Goal: Find specific fact: Find specific fact

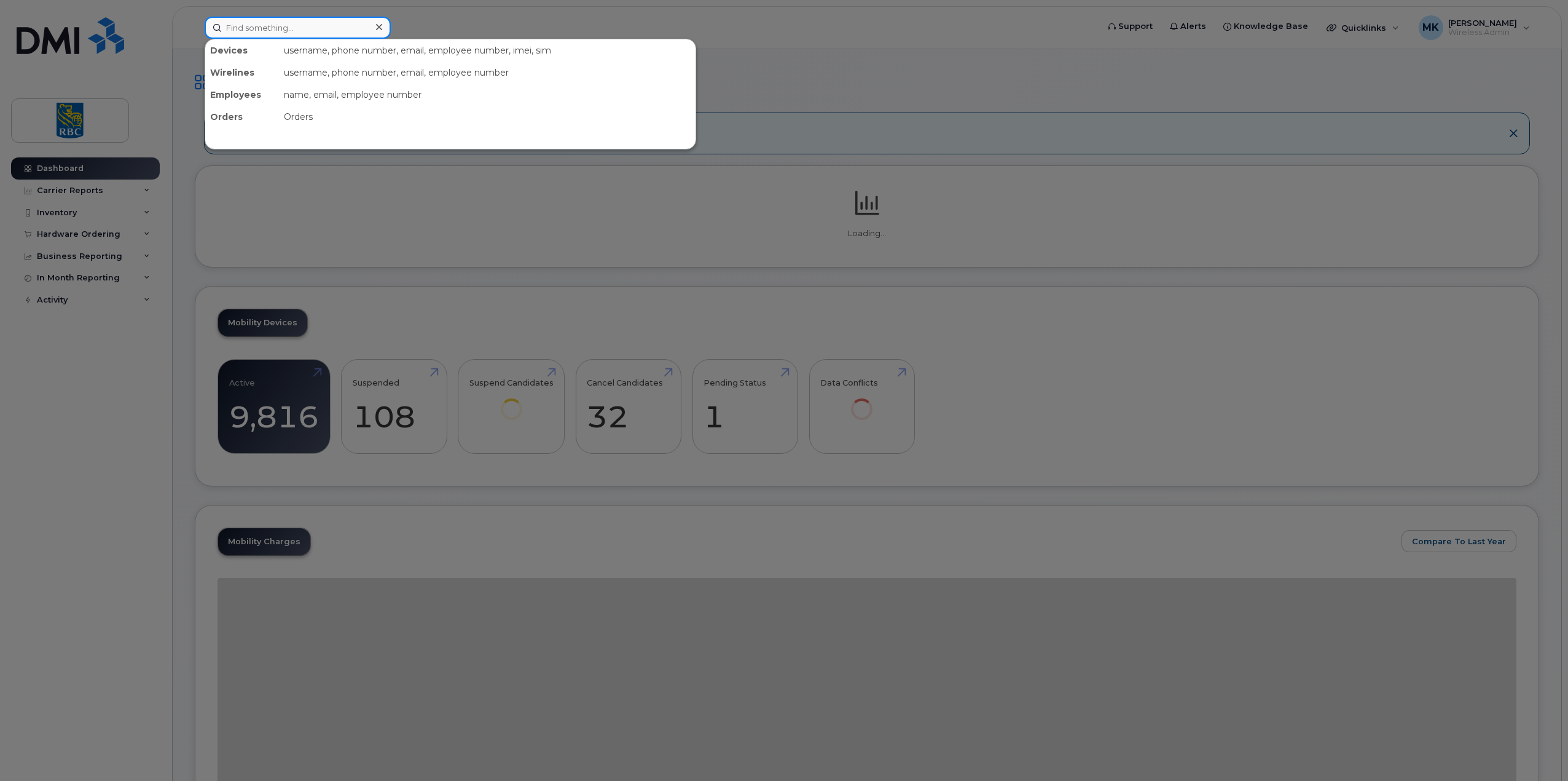
click at [320, 25] on input at bounding box center [297, 28] width 186 height 22
paste input "3652756105"
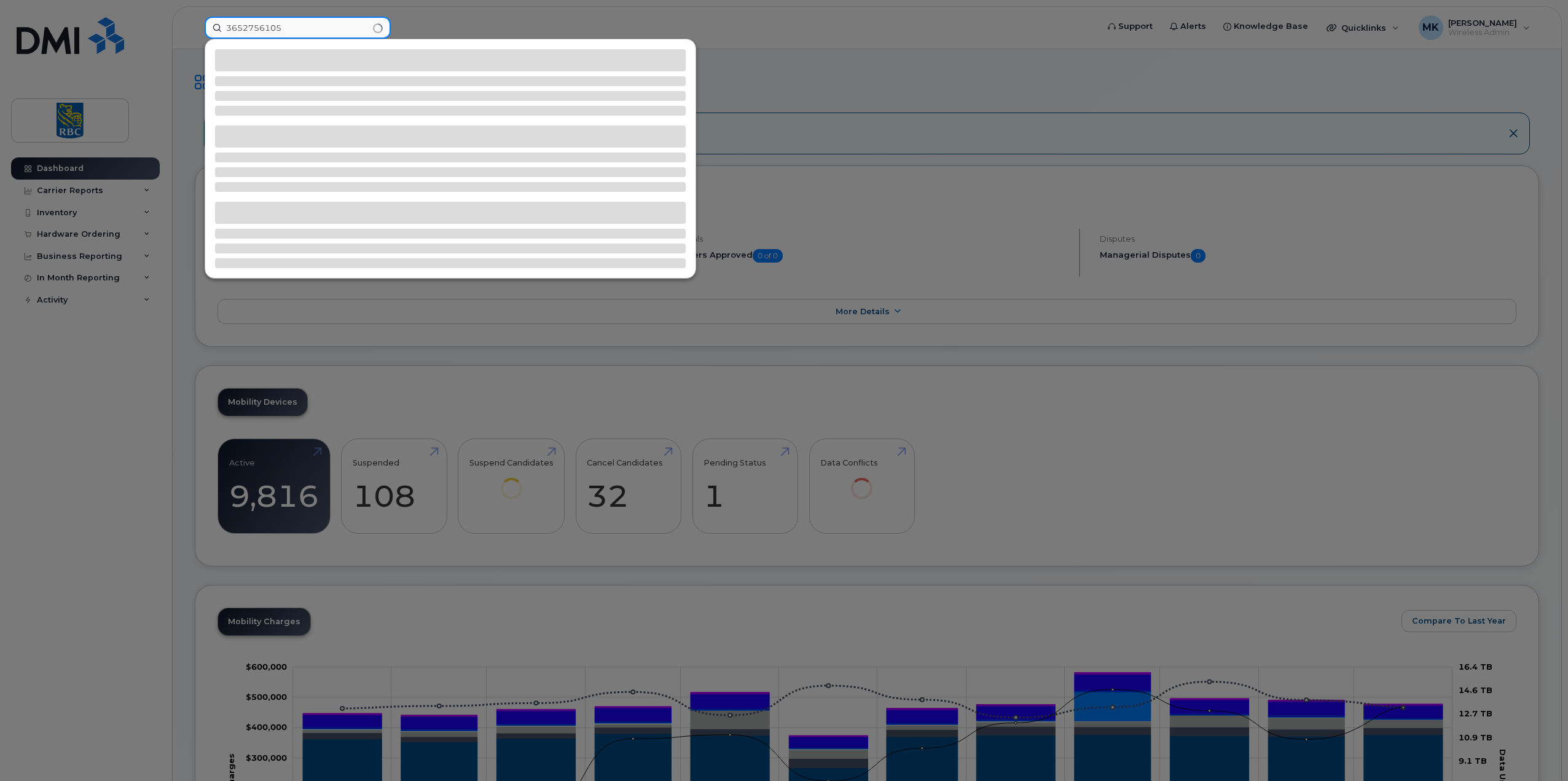
type input "3652756105"
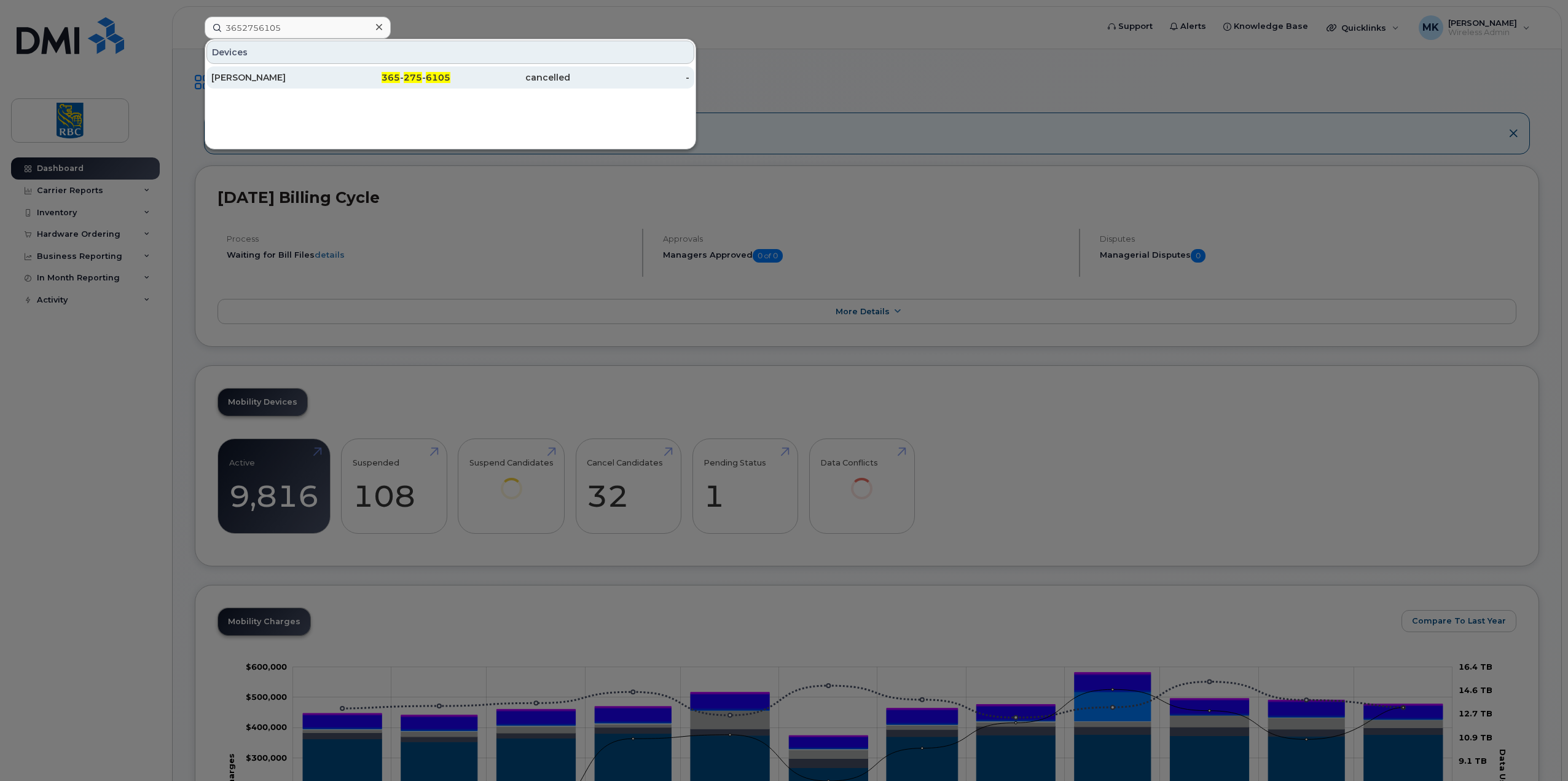
drag, startPoint x: 419, startPoint y: 78, endPoint x: 439, endPoint y: 81, distance: 20.2
click at [419, 78] on span "275" at bounding box center [413, 78] width 19 height 11
click at [1065, 75] on div at bounding box center [784, 390] width 1568 height 781
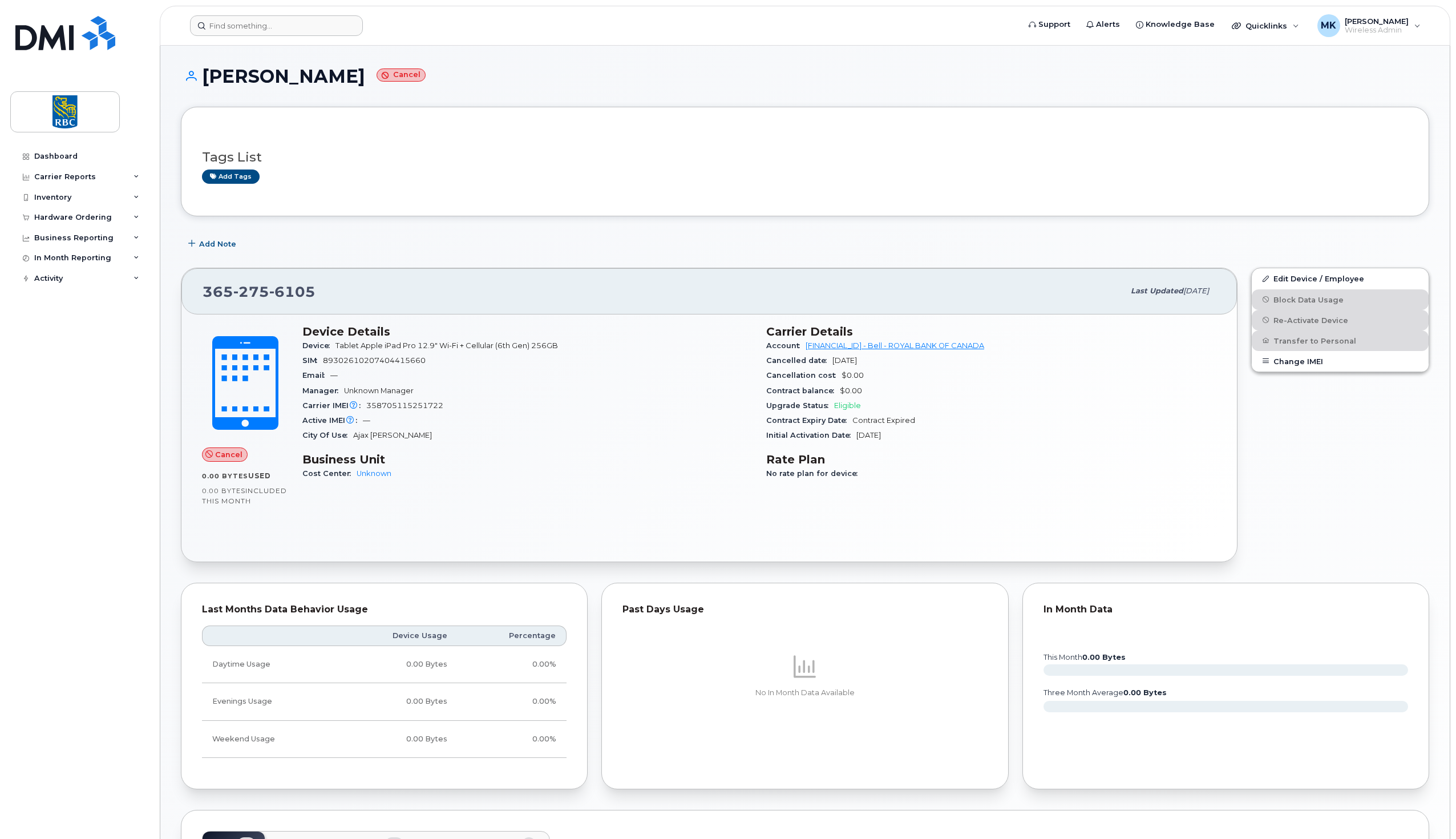
click at [539, 25] on form at bounding box center [600, 26] width 822 height 21
drag, startPoint x: 283, startPoint y: 79, endPoint x: 335, endPoint y: 82, distance: 52.1
click at [335, 82] on h1 "[PERSON_NAME] Cancel" at bounding box center [806, 76] width 1249 height 20
copy h1 "[PERSON_NAME]"
click at [489, 215] on div "Tags List Add tags Add Note [PHONE_NUMBER] Last updated [DATE] Cancel 0.00 Byte…" at bounding box center [806, 709] width 1249 height 1206
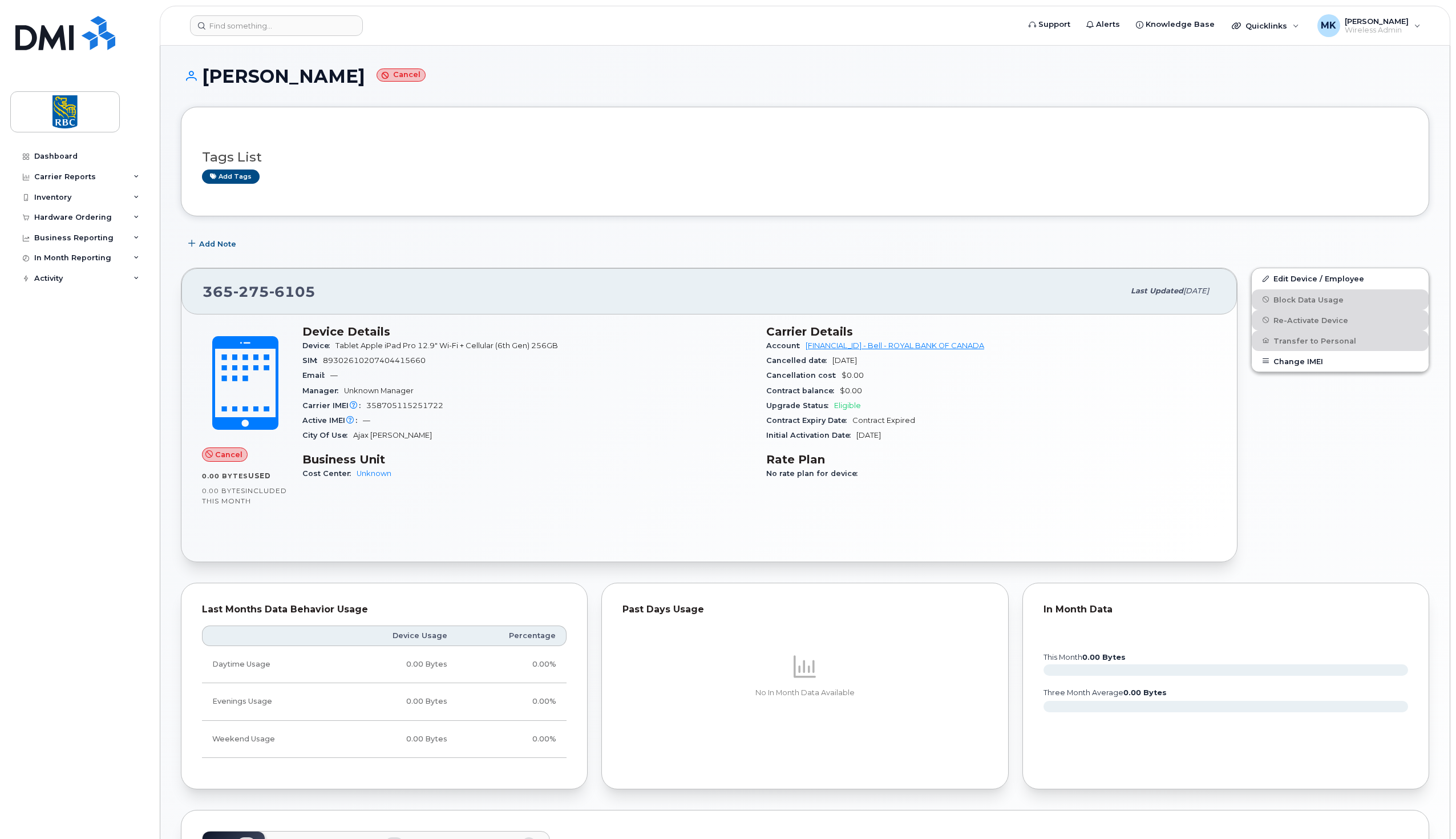
click at [379, 358] on span "89302610207404415660" at bounding box center [375, 361] width 103 height 9
click at [399, 399] on div "Carrier IMEI Carrier IMEI is reported during the last billing cycle or change o…" at bounding box center [527, 405] width 450 height 15
copy span "358705115251722"
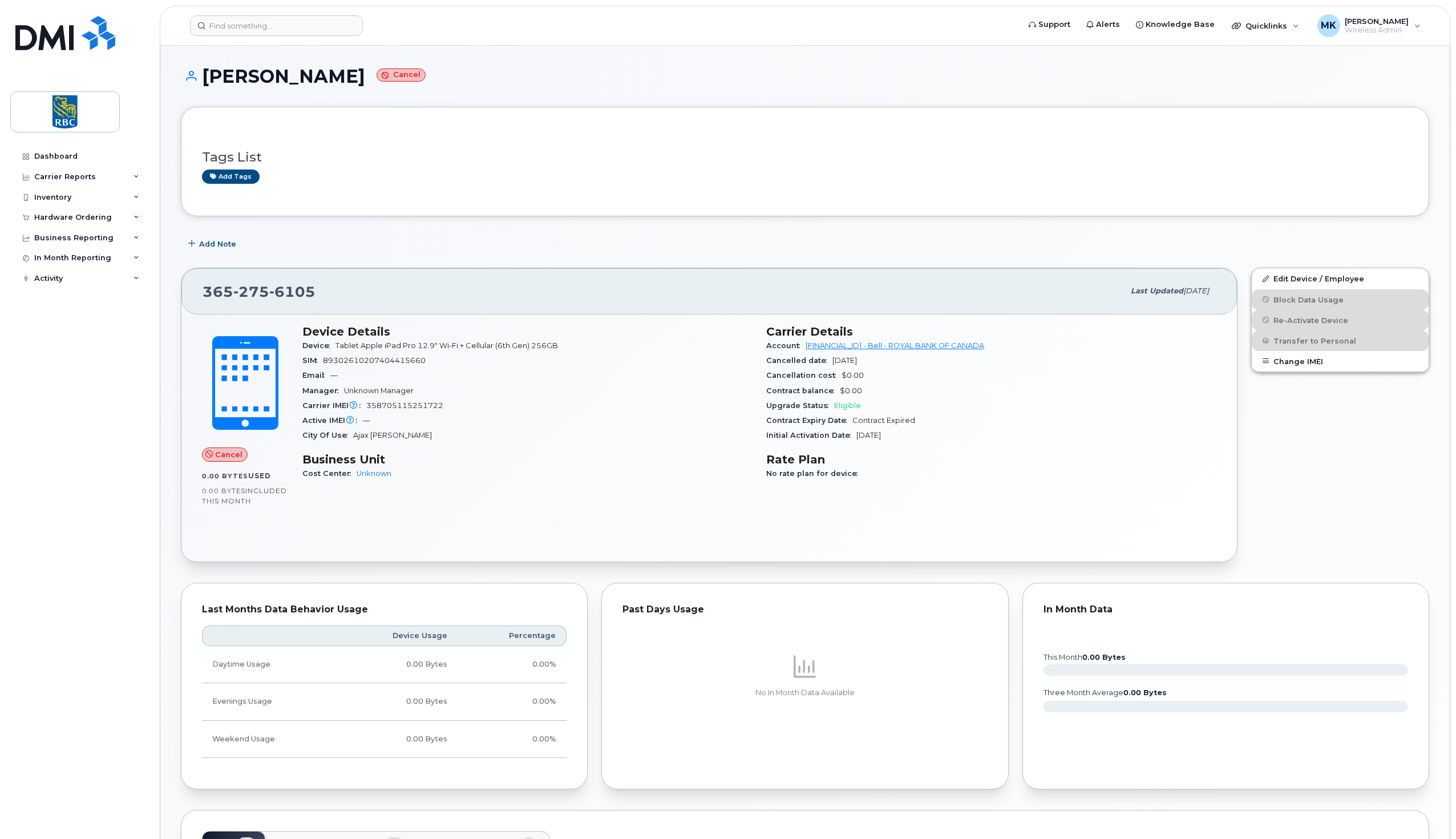
click at [853, 63] on div "[PERSON_NAME] Cancel Tags List Add tags Add Note [PHONE_NUMBER] Last updated [D…" at bounding box center [805, 689] width 1289 height 1287
